Goal: Task Accomplishment & Management: Manage account settings

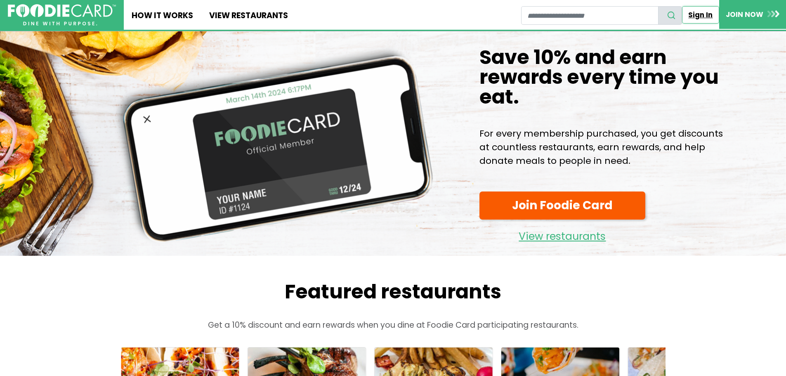
click at [702, 14] on link "Sign In" at bounding box center [700, 14] width 37 height 17
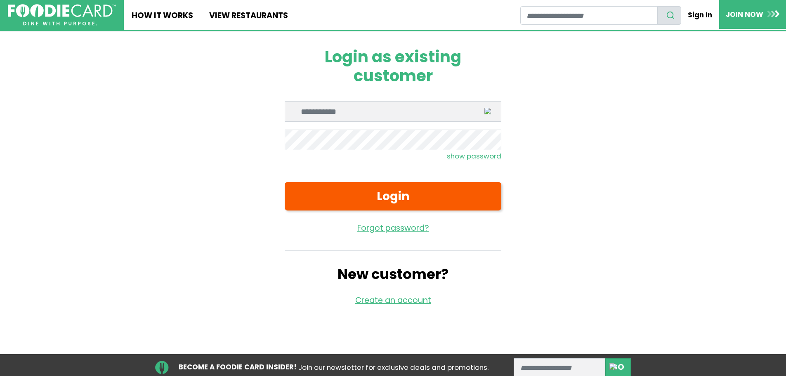
click at [330, 115] on input "Enter email" at bounding box center [393, 111] width 217 height 21
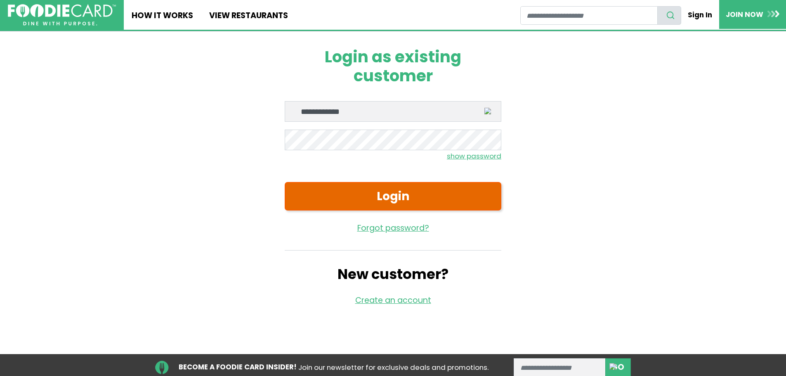
click at [381, 191] on button "Login" at bounding box center [393, 196] width 217 height 28
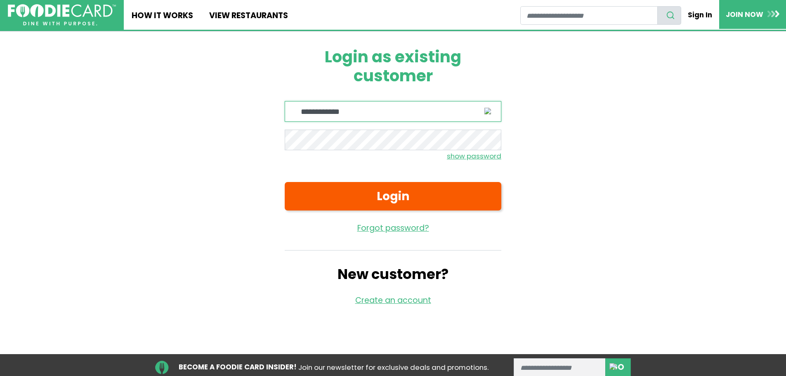
drag, startPoint x: 368, startPoint y: 112, endPoint x: 254, endPoint y: 105, distance: 114.5
click at [253, 107] on div "**********" at bounding box center [393, 176] width 578 height 291
type input "**********"
click at [468, 158] on small "show password" at bounding box center [474, 156] width 54 height 10
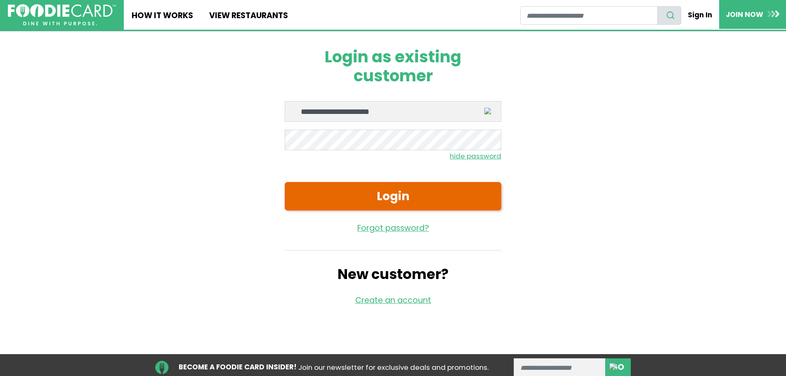
click at [410, 185] on button "Login" at bounding box center [393, 196] width 217 height 28
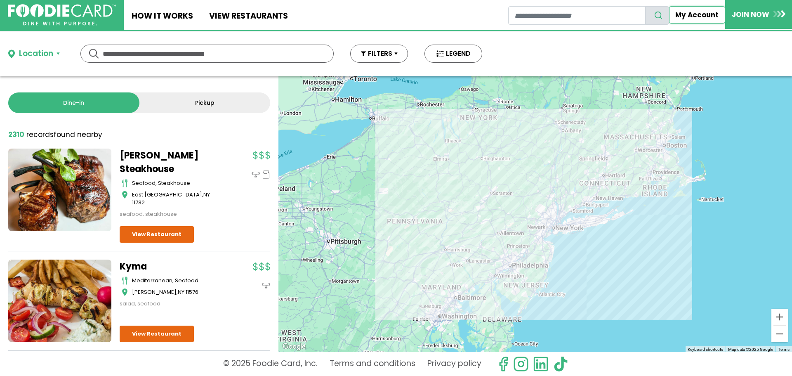
click at [695, 8] on link "My Account" at bounding box center [697, 14] width 56 height 17
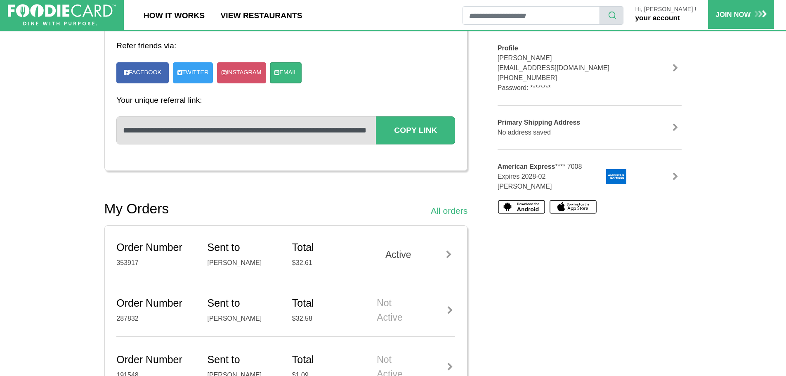
scroll to position [206, 0]
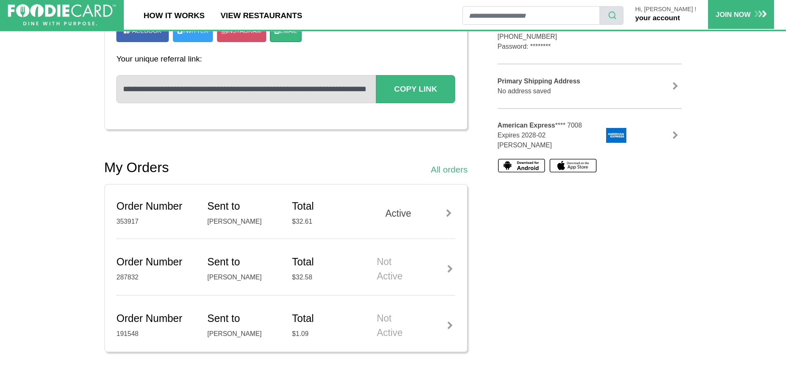
click at [409, 211] on div "Active" at bounding box center [416, 213] width 78 height 14
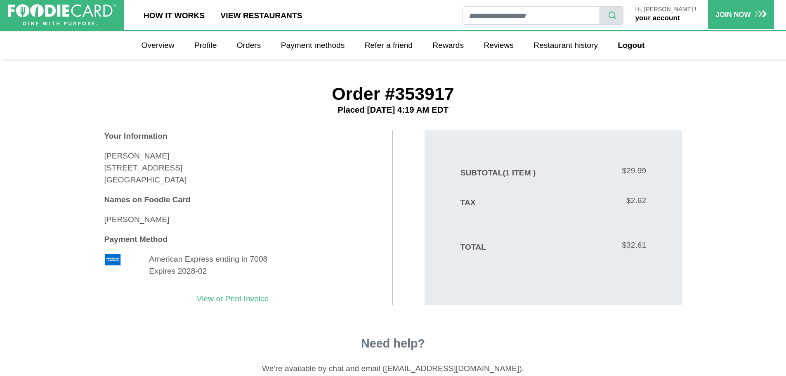
click at [666, 17] on link "your account" at bounding box center [657, 18] width 45 height 8
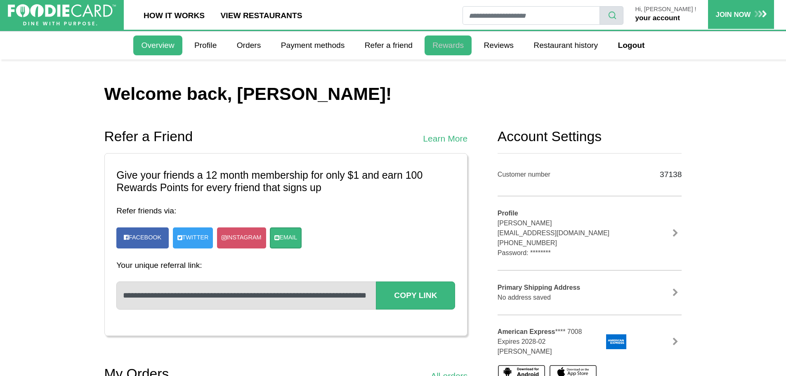
click at [445, 42] on link "Rewards" at bounding box center [448, 45] width 47 height 20
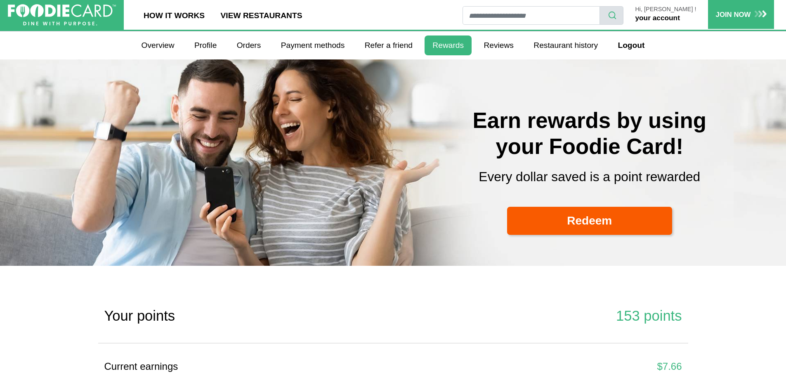
select select
click at [677, 18] on link "your account" at bounding box center [657, 18] width 45 height 8
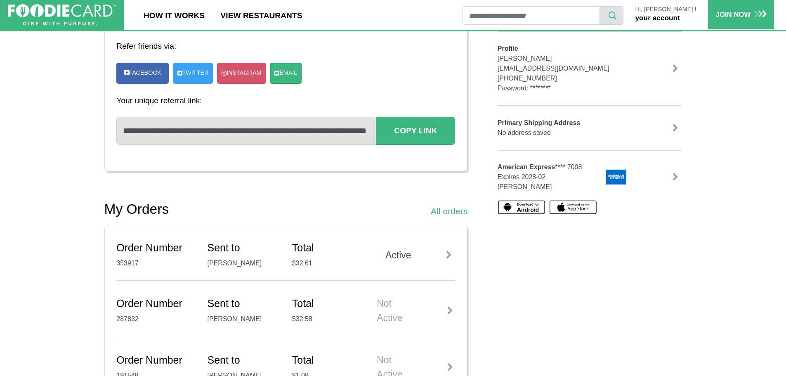
scroll to position [165, 0]
click at [407, 249] on div "Active" at bounding box center [416, 255] width 78 height 14
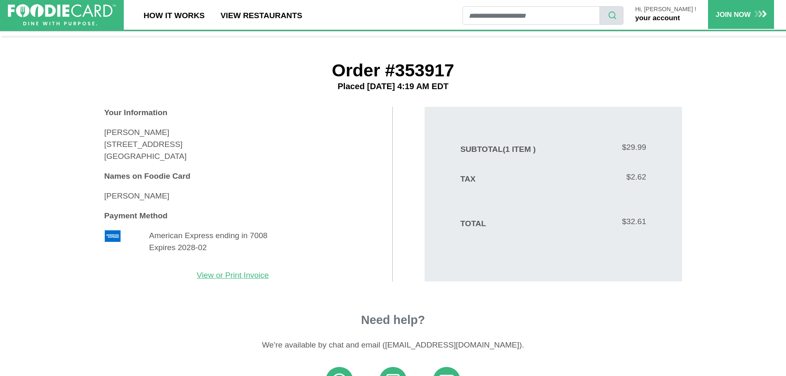
scroll to position [21, 0]
